Goal: Transaction & Acquisition: Obtain resource

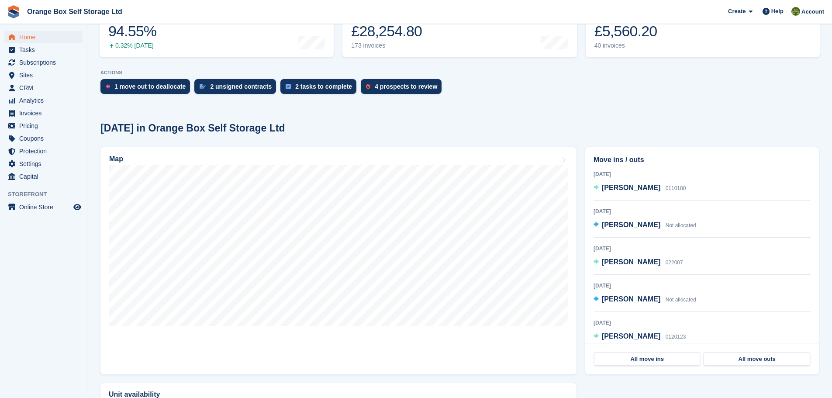
scroll to position [175, 0]
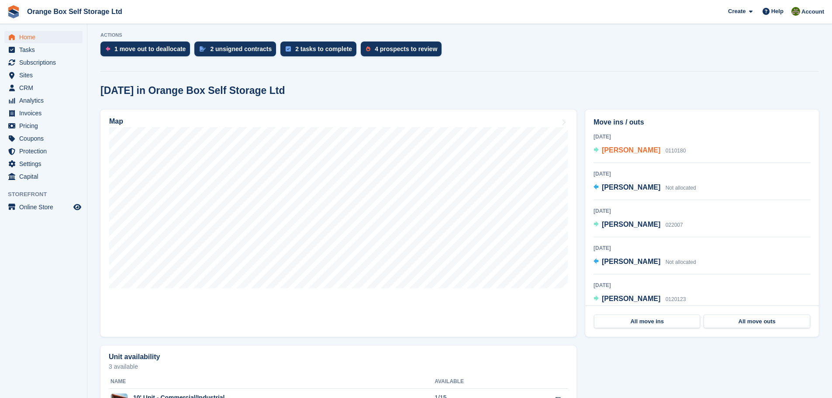
click at [625, 150] on span "[PERSON_NAME]" at bounding box center [631, 149] width 58 height 7
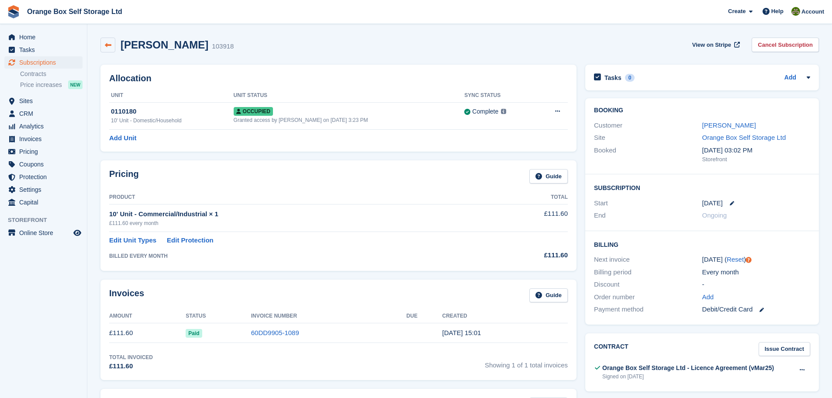
click at [113, 44] on link at bounding box center [107, 45] width 15 height 15
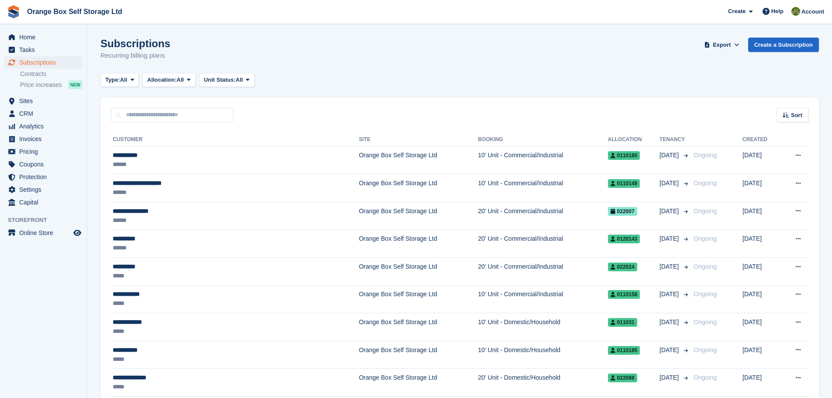
click at [53, 43] on ul "Home" at bounding box center [43, 37] width 87 height 13
click at [54, 39] on span "Home" at bounding box center [45, 37] width 52 height 12
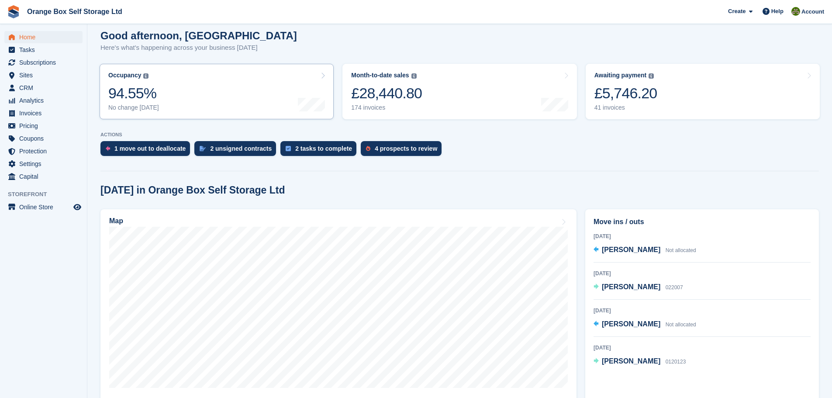
scroll to position [131, 0]
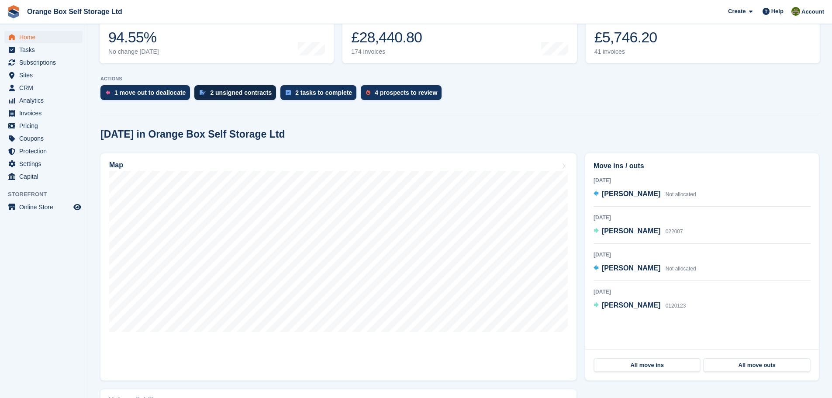
click at [251, 93] on div "2 unsigned contracts" at bounding box center [241, 92] width 62 height 7
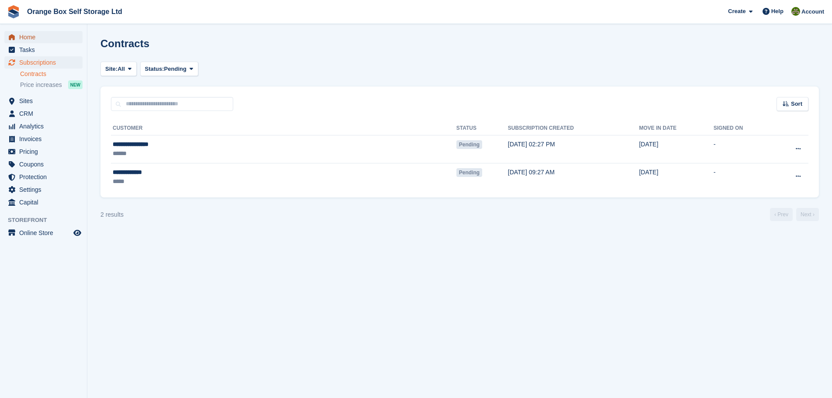
click at [50, 41] on span "Home" at bounding box center [45, 37] width 52 height 12
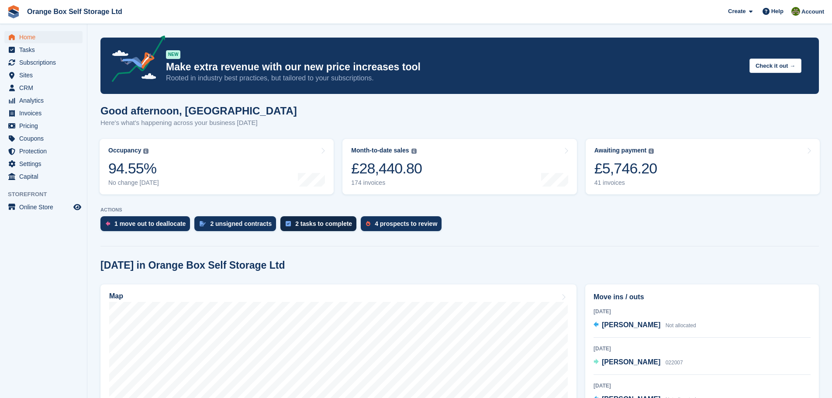
click at [316, 228] on div "2 tasks to complete" at bounding box center [318, 223] width 76 height 15
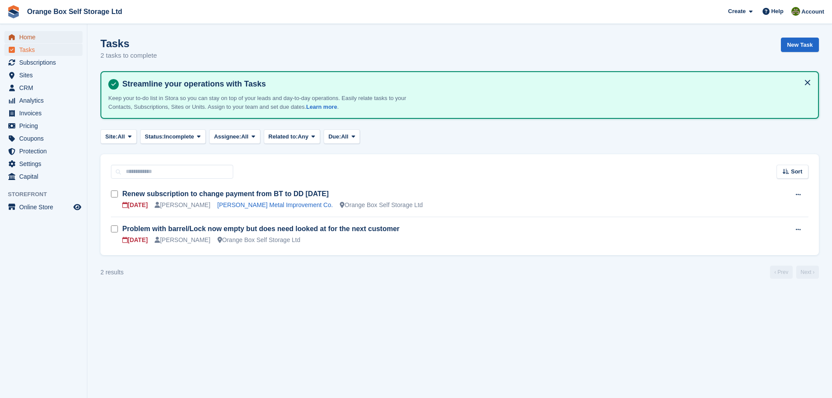
click at [66, 35] on span "Home" at bounding box center [45, 37] width 52 height 12
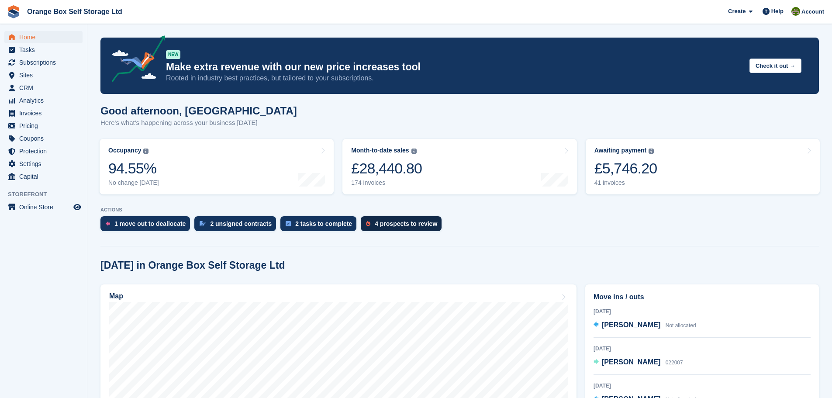
click at [397, 222] on div "4 prospects to review" at bounding box center [406, 223] width 62 height 7
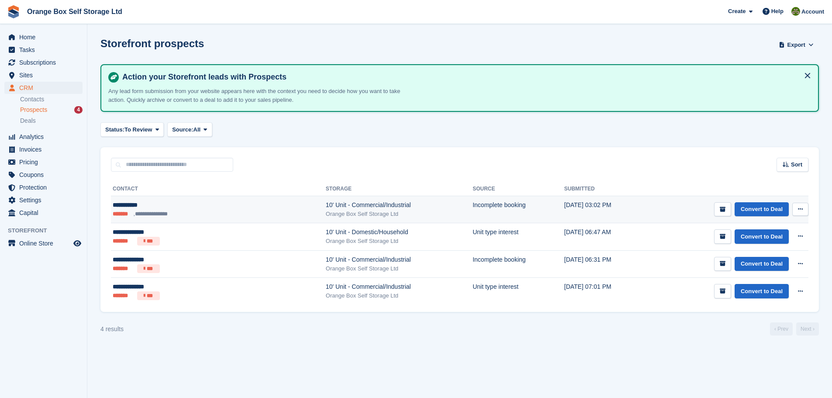
click at [801, 206] on icon at bounding box center [800, 209] width 5 height 6
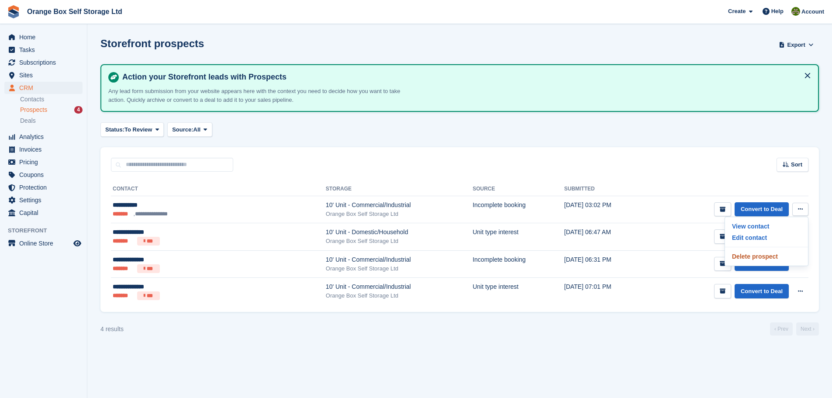
drag, startPoint x: 749, startPoint y: 253, endPoint x: 493, endPoint y: 30, distance: 339.4
click at [750, 253] on p "Delete prospect" at bounding box center [766, 256] width 76 height 11
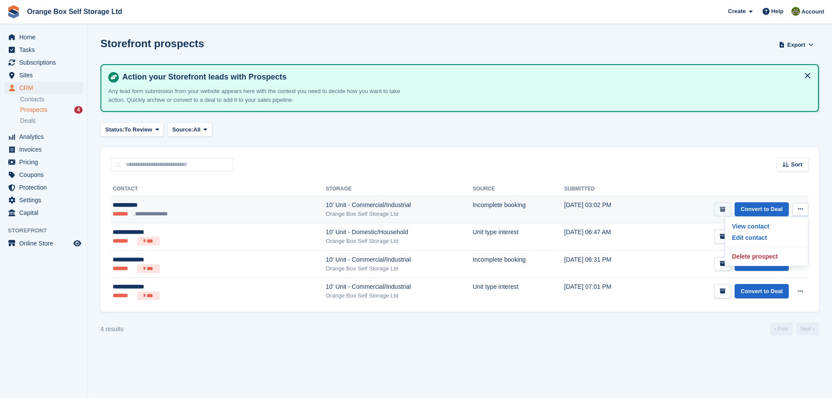
click at [722, 210] on icon "submit" at bounding box center [722, 209] width 6 height 6
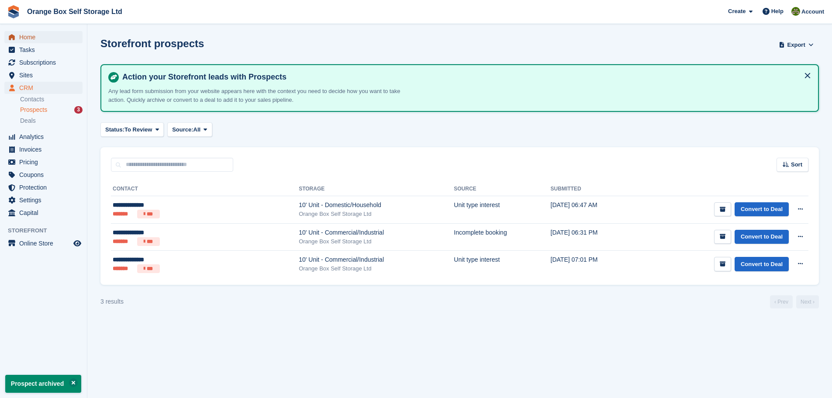
click at [42, 41] on span "Home" at bounding box center [45, 37] width 52 height 12
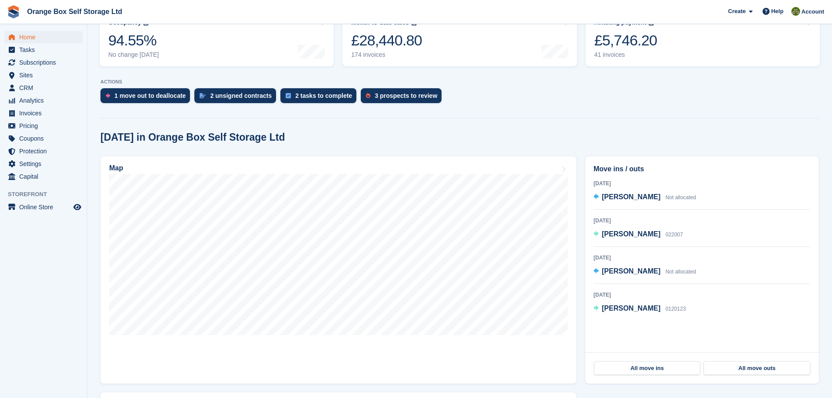
scroll to position [218, 0]
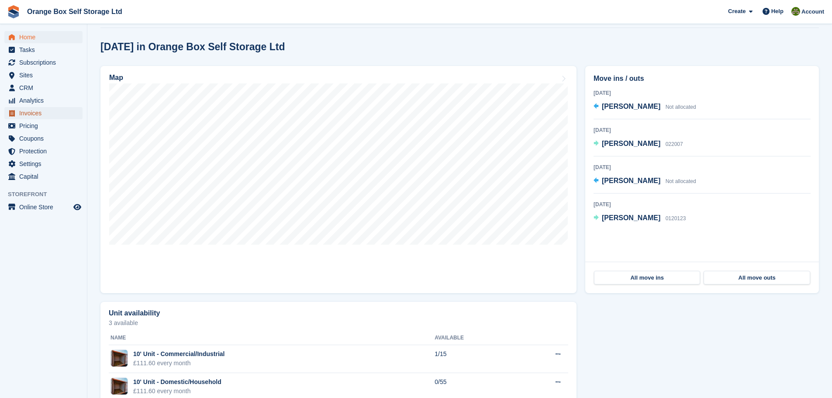
click at [45, 108] on span "Invoices" at bounding box center [45, 113] width 52 height 12
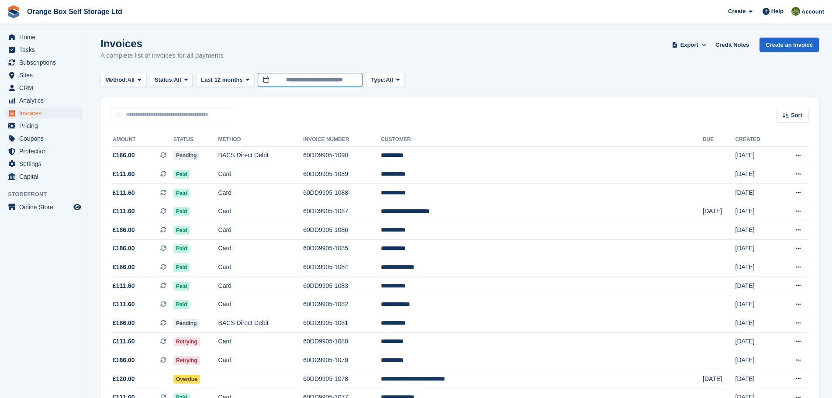
click at [326, 78] on input "**********" at bounding box center [310, 80] width 105 height 14
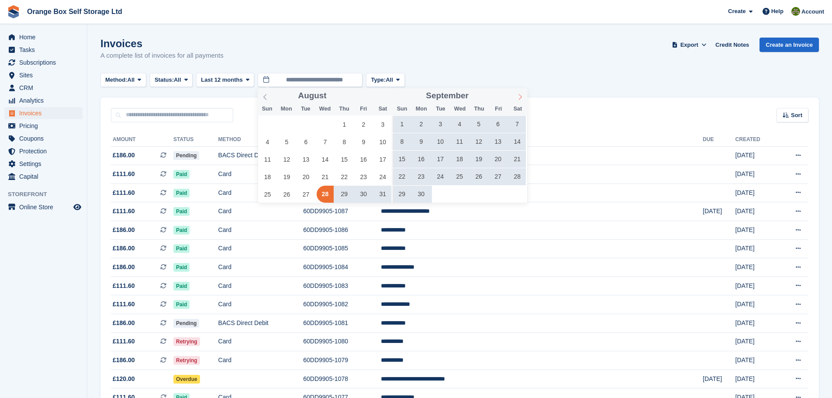
click at [521, 96] on span at bounding box center [519, 95] width 15 height 15
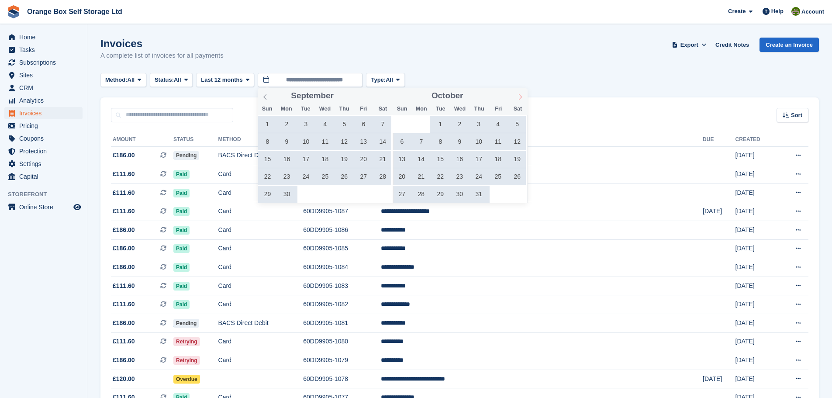
click at [521, 96] on icon at bounding box center [520, 97] width 6 height 6
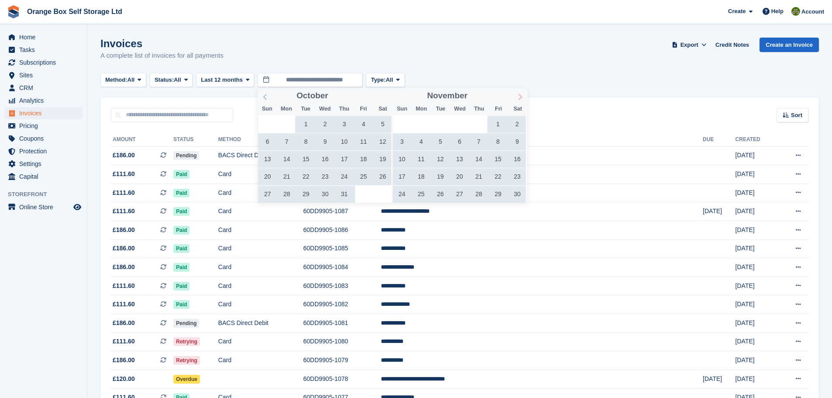
click at [521, 96] on icon at bounding box center [520, 97] width 6 height 6
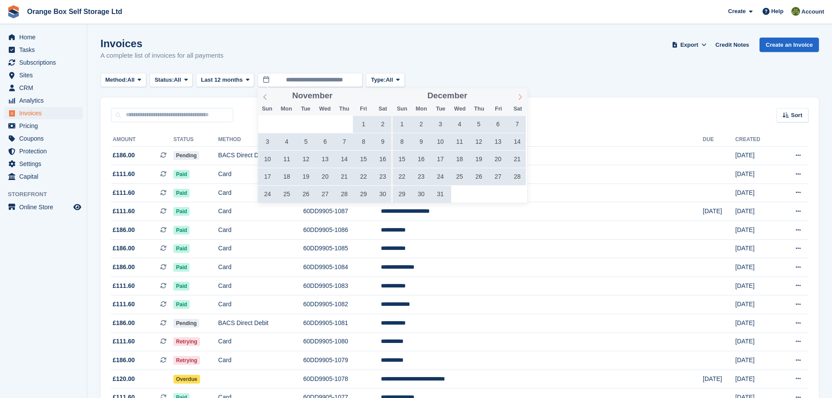
click at [521, 96] on icon at bounding box center [520, 97] width 6 height 6
type input "****"
click at [521, 96] on icon at bounding box center [520, 97] width 6 height 6
type input "****"
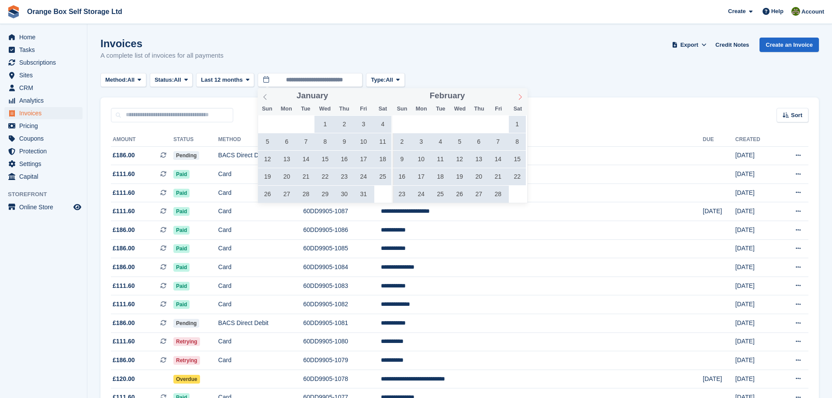
click at [521, 96] on icon at bounding box center [520, 97] width 6 height 6
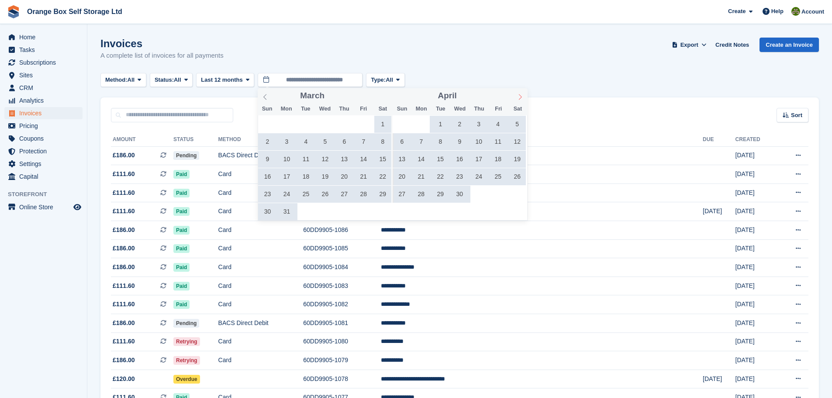
click at [521, 96] on icon at bounding box center [520, 97] width 6 height 6
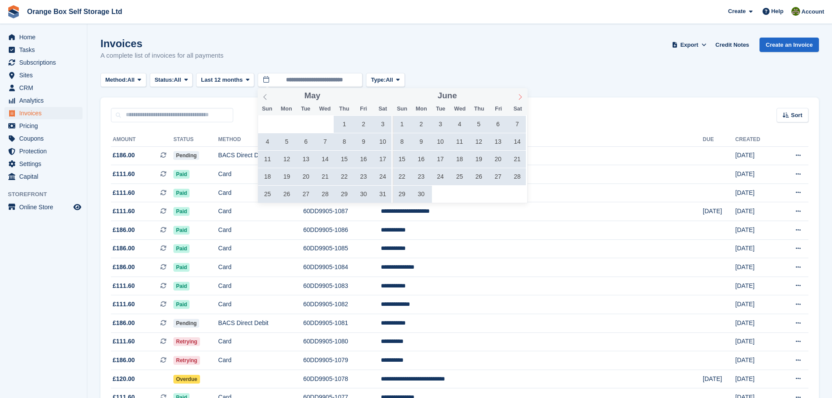
click at [521, 96] on icon at bounding box center [520, 97] width 6 height 6
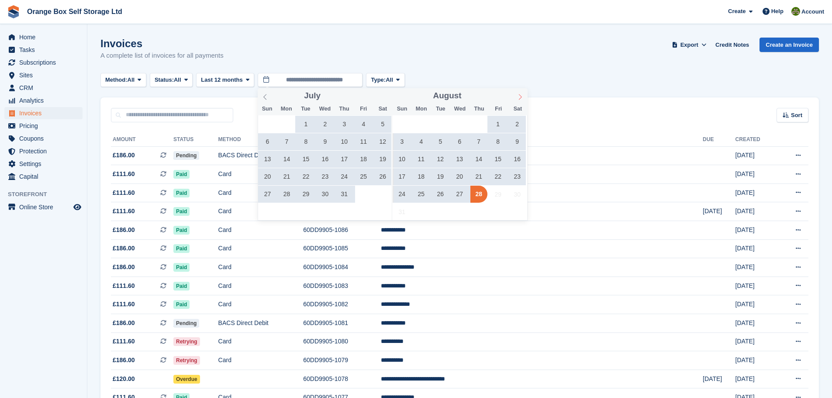
click at [521, 96] on icon at bounding box center [520, 97] width 6 height 6
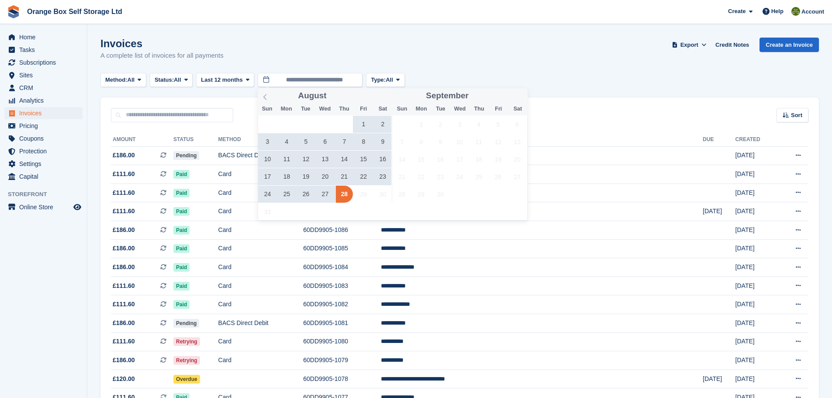
click at [330, 175] on span "20" at bounding box center [324, 176] width 17 height 17
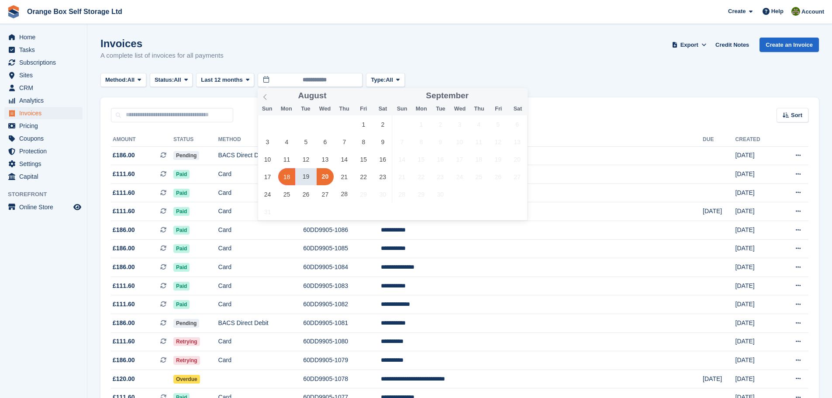
click at [286, 178] on span "18" at bounding box center [286, 176] width 17 height 17
type input "**********"
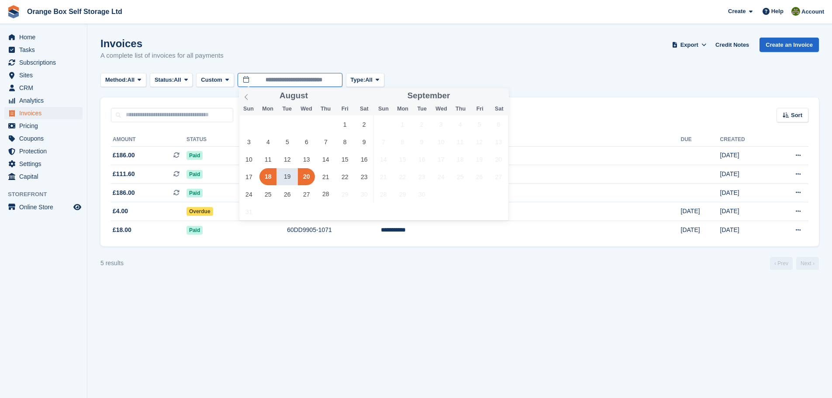
click at [311, 75] on input "**********" at bounding box center [289, 80] width 105 height 14
click at [272, 179] on span "18" at bounding box center [267, 176] width 17 height 17
type input "**********"
click at [270, 177] on span "18" at bounding box center [267, 176] width 17 height 17
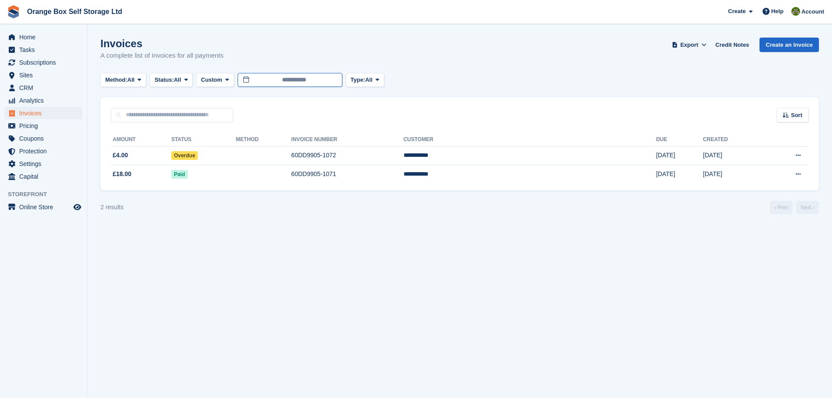
click at [291, 85] on input "**********" at bounding box center [289, 80] width 105 height 14
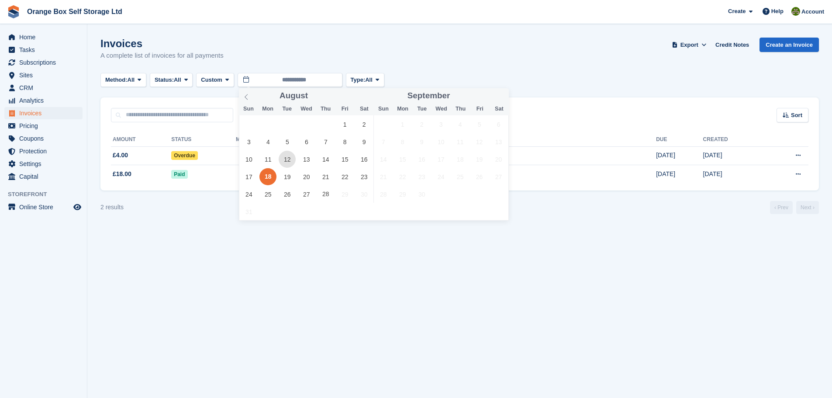
click at [290, 162] on span "12" at bounding box center [286, 159] width 17 height 17
click at [268, 175] on span "18" at bounding box center [267, 176] width 17 height 17
type input "**********"
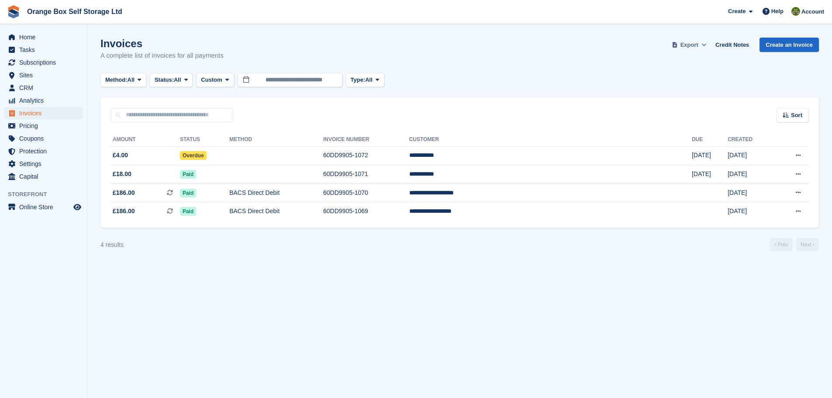
click at [676, 43] on span at bounding box center [674, 45] width 9 height 9
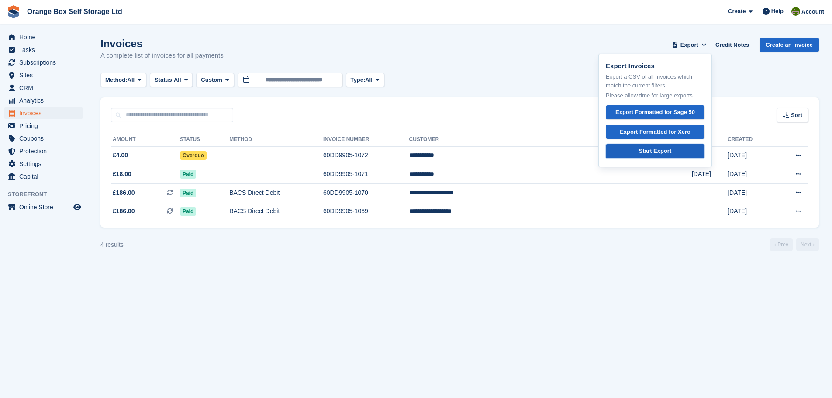
click at [660, 147] on div "Start Export" at bounding box center [655, 151] width 32 height 9
click at [532, 53] on div "Invoices A complete list of invoices for all payments Export Export Invoices Ex…" at bounding box center [459, 55] width 718 height 34
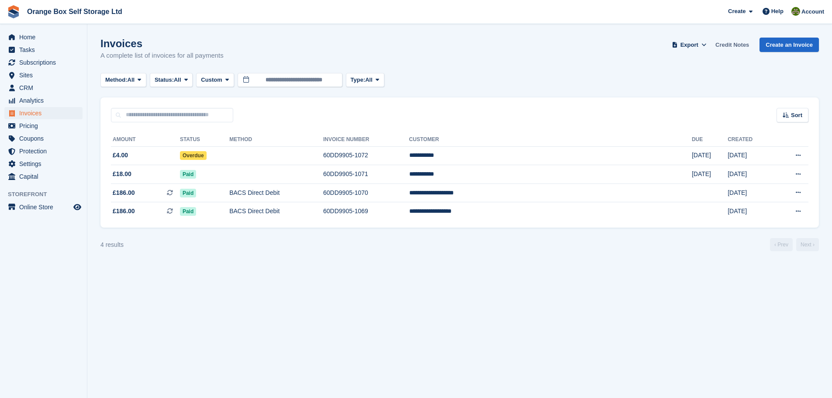
click at [748, 47] on link "Credit Notes" at bounding box center [732, 45] width 41 height 14
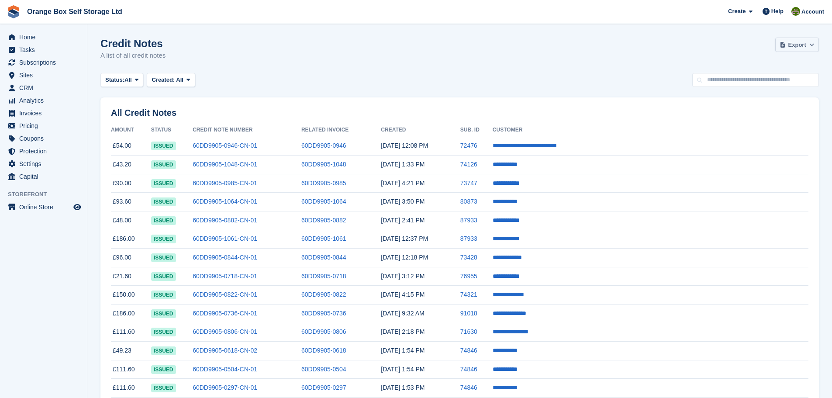
click at [801, 42] on span "Export" at bounding box center [797, 45] width 18 height 9
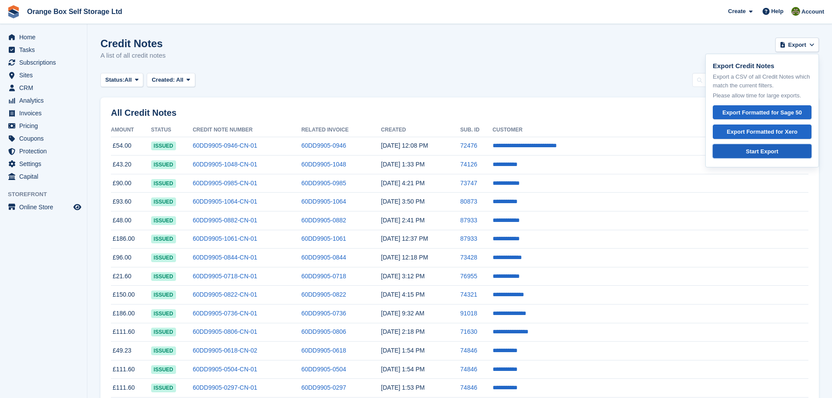
click at [770, 151] on div "Start Export" at bounding box center [762, 151] width 84 height 9
click at [46, 32] on span "Home" at bounding box center [45, 37] width 52 height 12
